Goal: Information Seeking & Learning: Learn about a topic

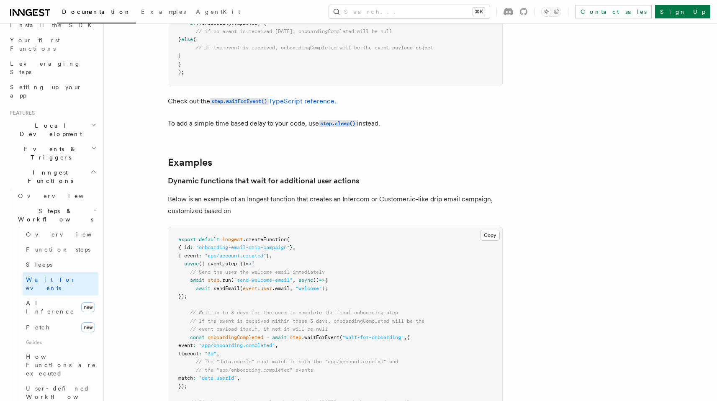
scroll to position [242, 0]
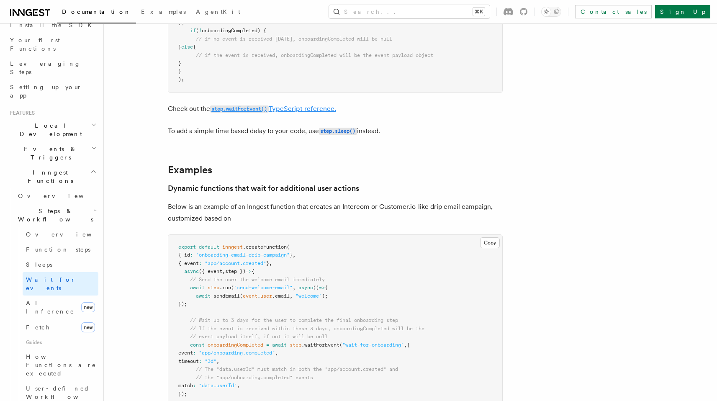
click at [232, 113] on code "step.waitForEvent()" at bounding box center [239, 109] width 59 height 7
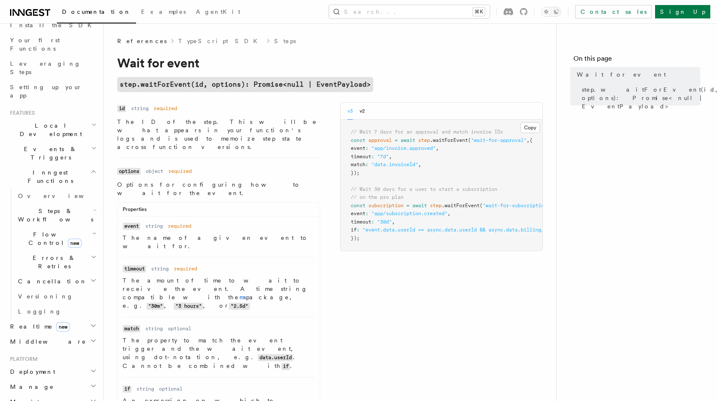
click at [233, 206] on div "Properties" at bounding box center [219, 211] width 202 height 10
click at [377, 233] on span ""event.data.userId == async.data.userId && async.data.billing_plan == 'pro'"" at bounding box center [474, 230] width 223 height 6
copy span "event"
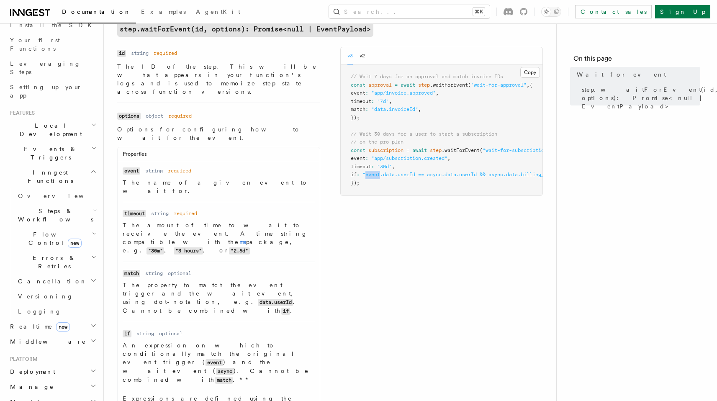
scroll to position [58, 0]
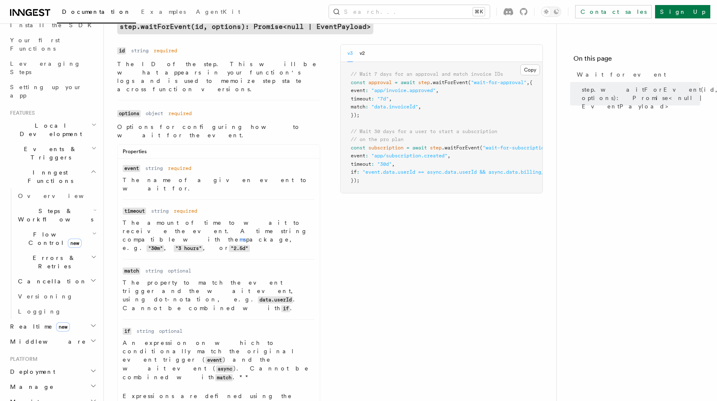
click at [258, 339] on p "An expression on which to conditionally match the original event trigger ( even…" at bounding box center [219, 360] width 192 height 43
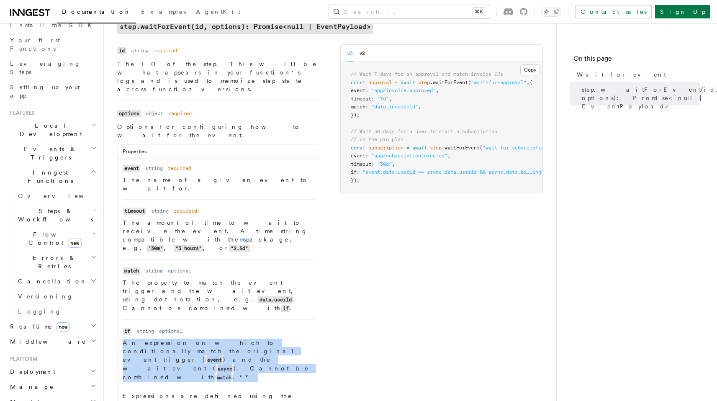
click at [258, 339] on p "An expression on which to conditionally match the original event trigger ( even…" at bounding box center [219, 360] width 192 height 43
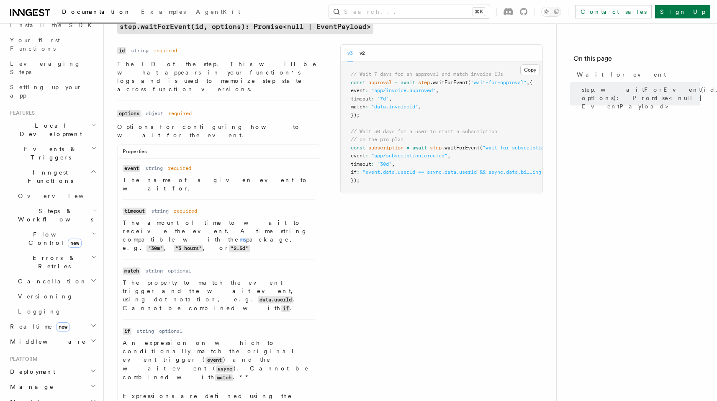
click at [218, 339] on p "An expression on which to conditionally match the original event trigger ( even…" at bounding box center [219, 360] width 192 height 43
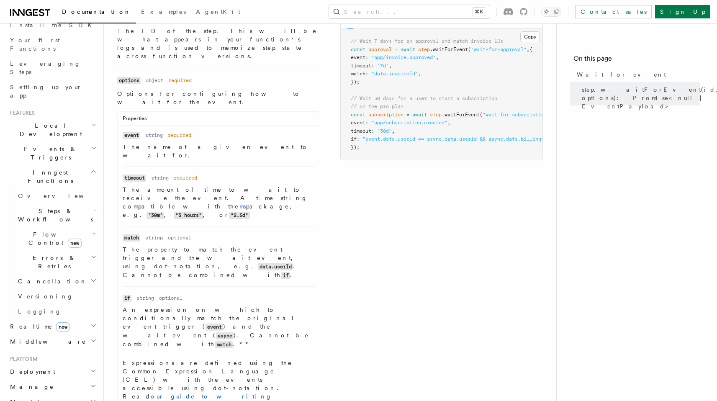
scroll to position [92, 0]
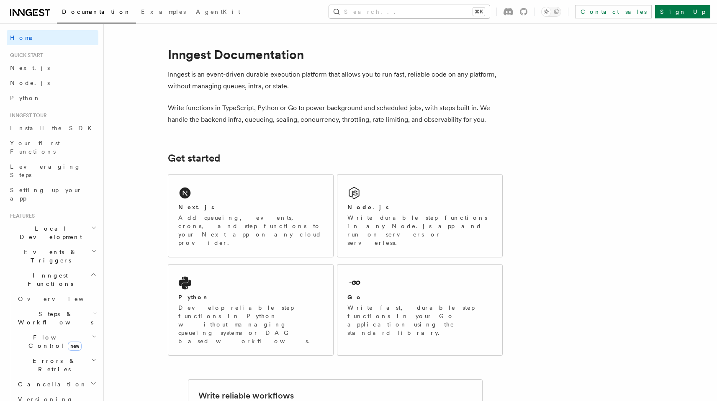
click at [439, 15] on button "Search... ⌘K" at bounding box center [409, 11] width 161 height 13
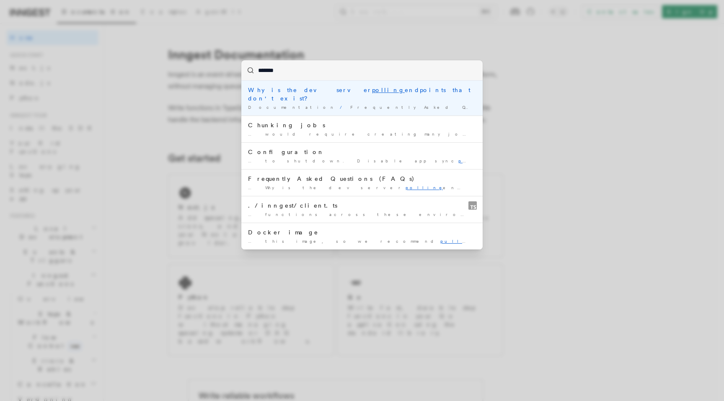
type input "*******"
click at [178, 9] on div "******* Why is the dev server polling endpoints that don't exist? Documentation…" at bounding box center [362, 200] width 724 height 401
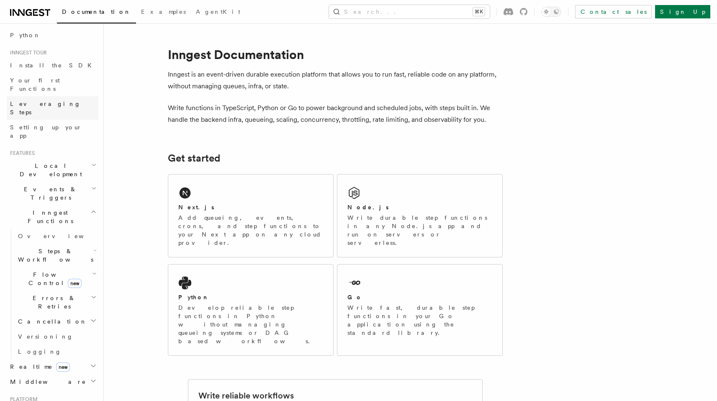
scroll to position [65, 0]
click at [56, 265] on h2 "Flow Control new" at bounding box center [57, 276] width 84 height 23
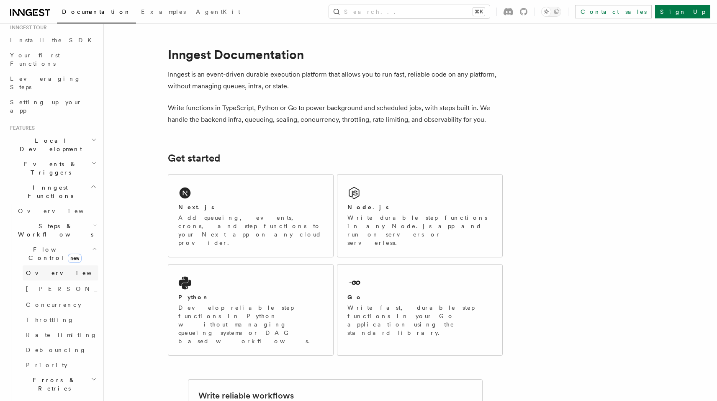
scroll to position [91, 0]
click at [46, 239] on h2 "Flow Control new" at bounding box center [57, 250] width 84 height 23
click at [53, 219] on span "Steps & Workflows" at bounding box center [54, 227] width 79 height 17
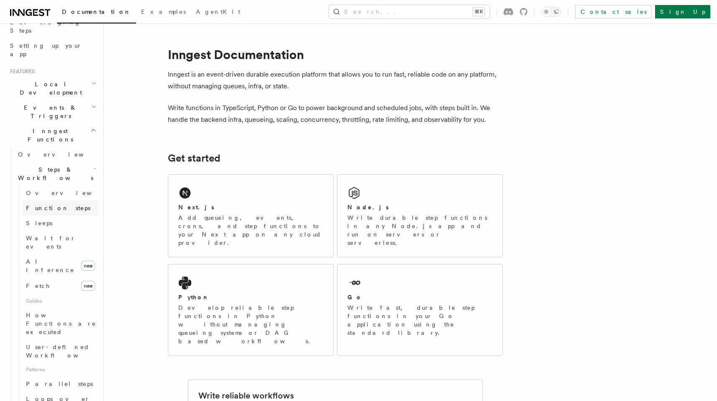
scroll to position [159, 0]
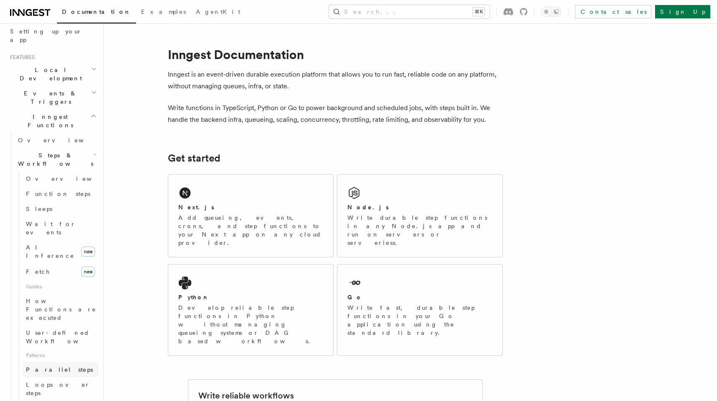
click at [67, 362] on link "Parallel steps" at bounding box center [61, 369] width 76 height 15
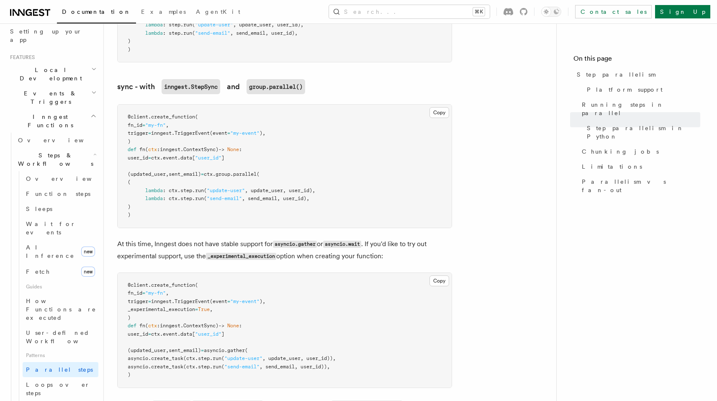
scroll to position [764, 0]
